Goal: Transaction & Acquisition: Book appointment/travel/reservation

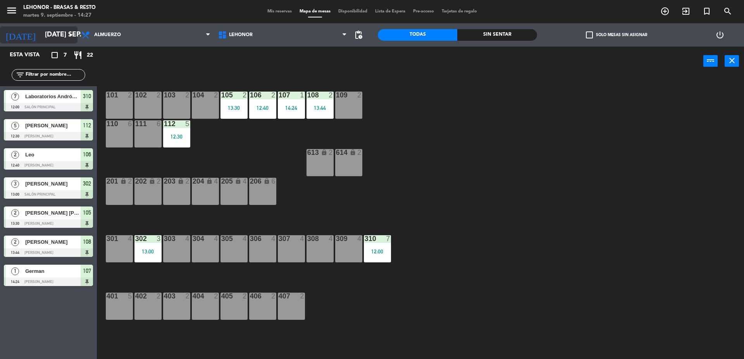
click at [42, 33] on input "[DATE] sep." at bounding box center [86, 35] width 90 height 16
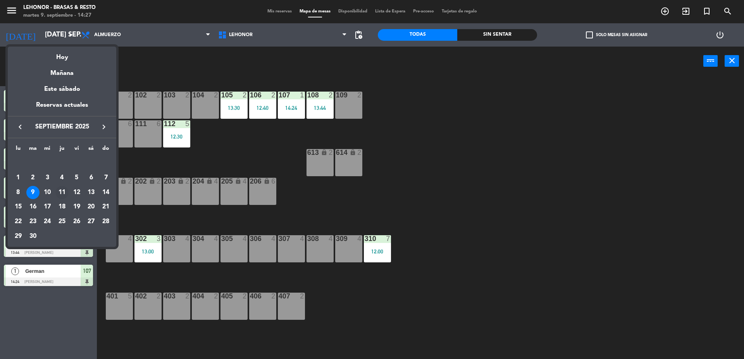
click at [60, 192] on div "11" at bounding box center [61, 192] width 13 height 13
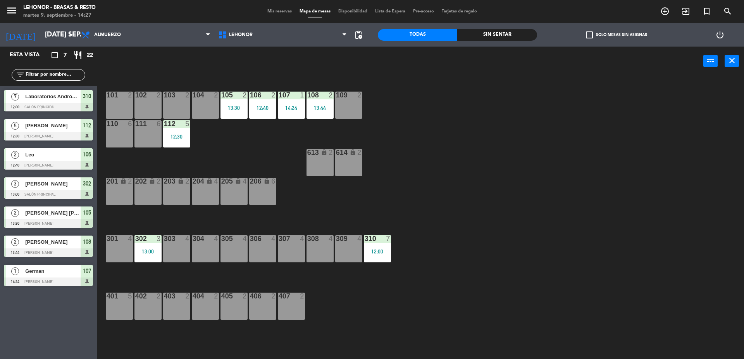
type input "[DEMOGRAPHIC_DATA] [DATE]"
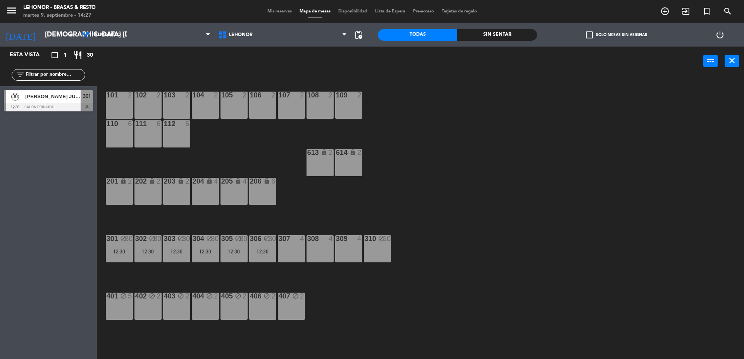
click at [325, 249] on div "308 4" at bounding box center [320, 248] width 27 height 27
click at [378, 57] on button "[GEOGRAPHIC_DATA]" at bounding box center [376, 61] width 47 height 16
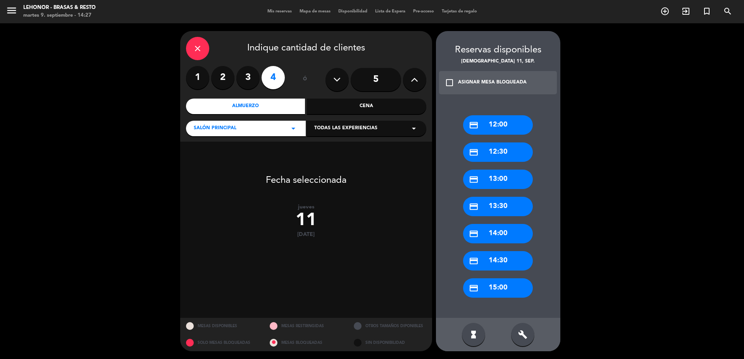
click at [506, 205] on div "credit_card 13:30" at bounding box center [498, 206] width 70 height 19
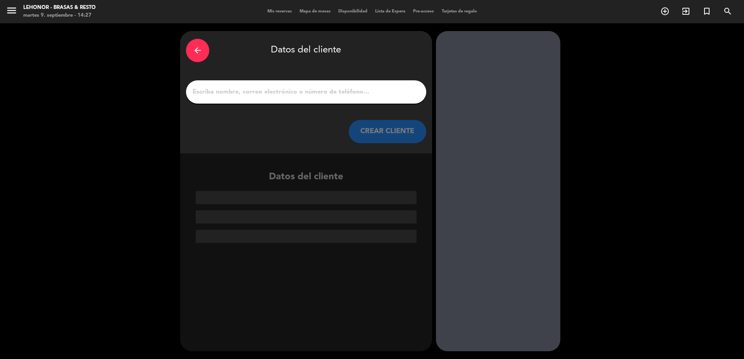
click at [300, 91] on input "1" at bounding box center [306, 91] width 229 height 11
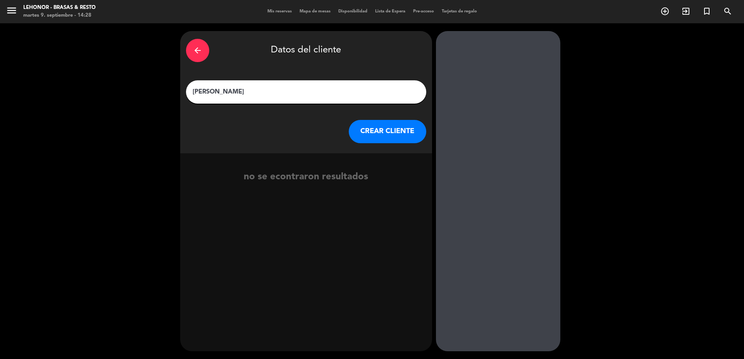
type input "[PERSON_NAME]"
click at [387, 130] on button "CREAR CLIENTE" at bounding box center [388, 131] width 78 height 23
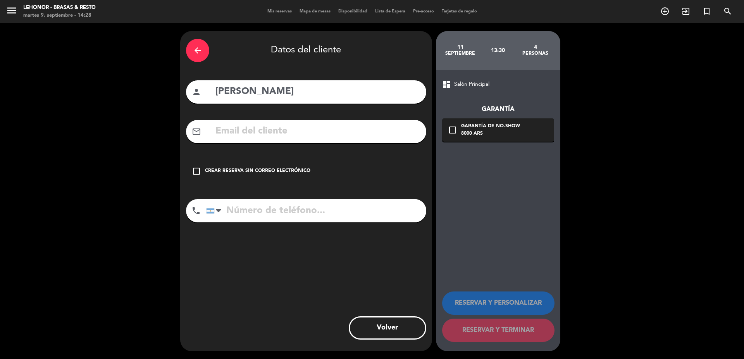
click at [251, 130] on input "text" at bounding box center [318, 131] width 206 height 16
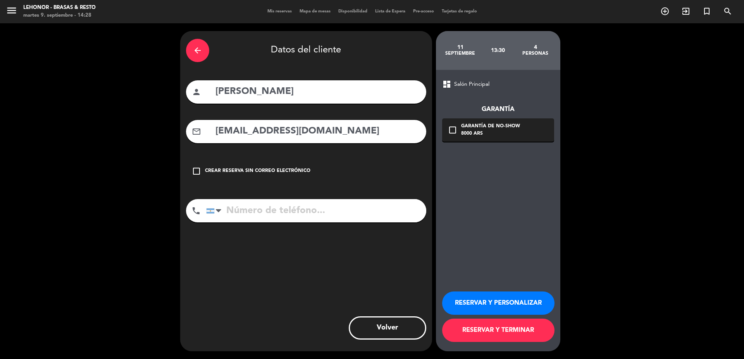
type input "[EMAIL_ADDRESS][DOMAIN_NAME]"
click at [267, 214] on input "tel" at bounding box center [316, 210] width 220 height 23
type input "3415007002"
click at [452, 129] on icon "check_box_outline_blank" at bounding box center [452, 129] width 9 height 9
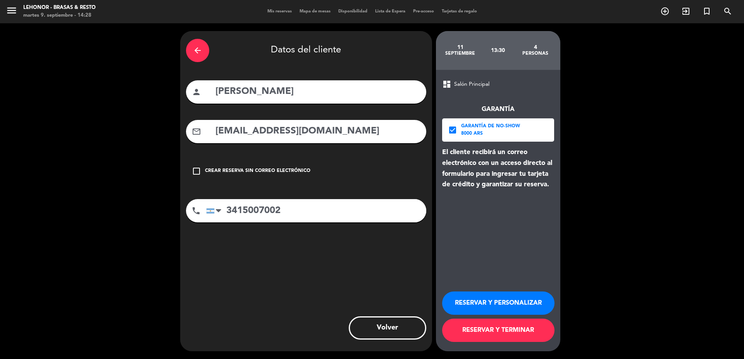
click at [504, 332] on button "RESERVAR Y TERMINAR" at bounding box center [498, 329] width 112 height 23
